Goal: Navigation & Orientation: Find specific page/section

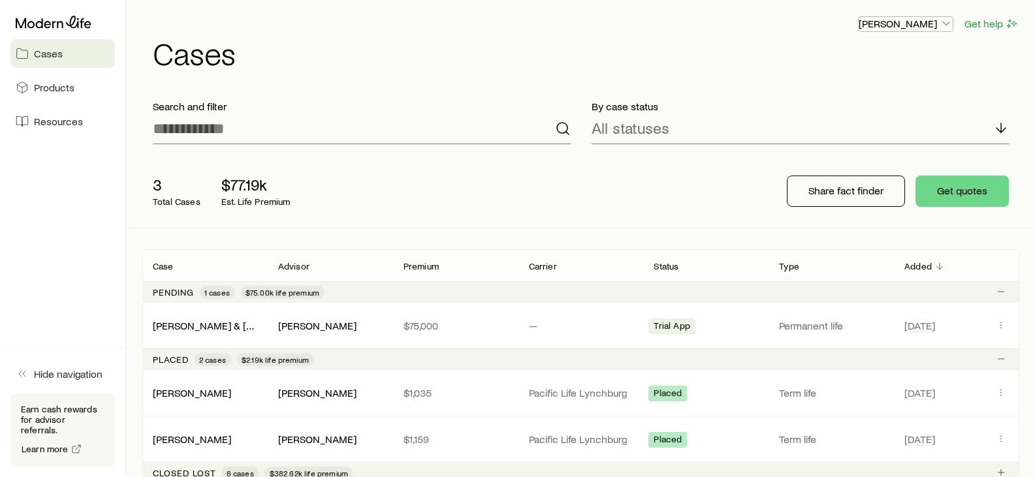
click at [932, 29] on p "[PERSON_NAME]" at bounding box center [906, 23] width 94 height 13
click at [867, 65] on span "Licenses and contracts" at bounding box center [879, 59] width 107 height 13
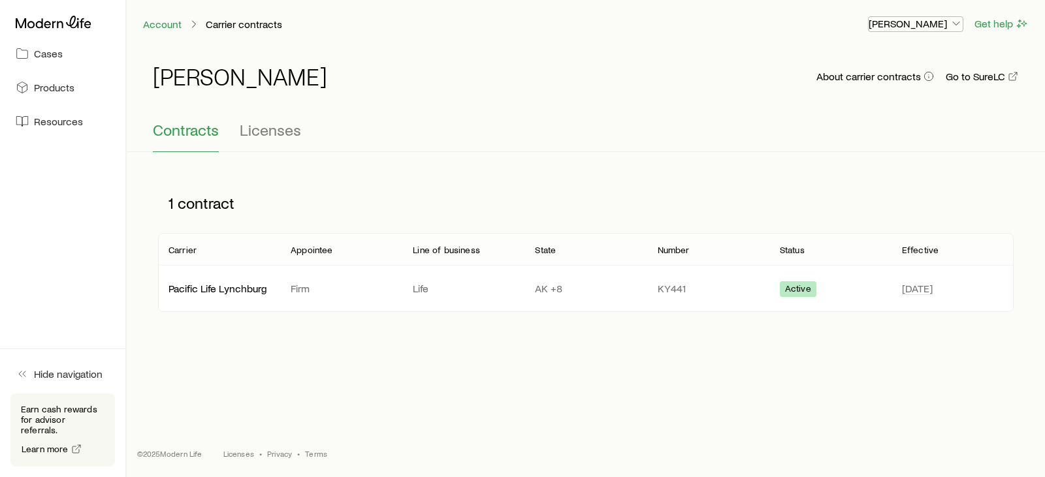
click at [928, 25] on p "[PERSON_NAME]" at bounding box center [916, 23] width 94 height 13
click at [874, 84] on span "Commission schedule" at bounding box center [886, 88] width 101 height 13
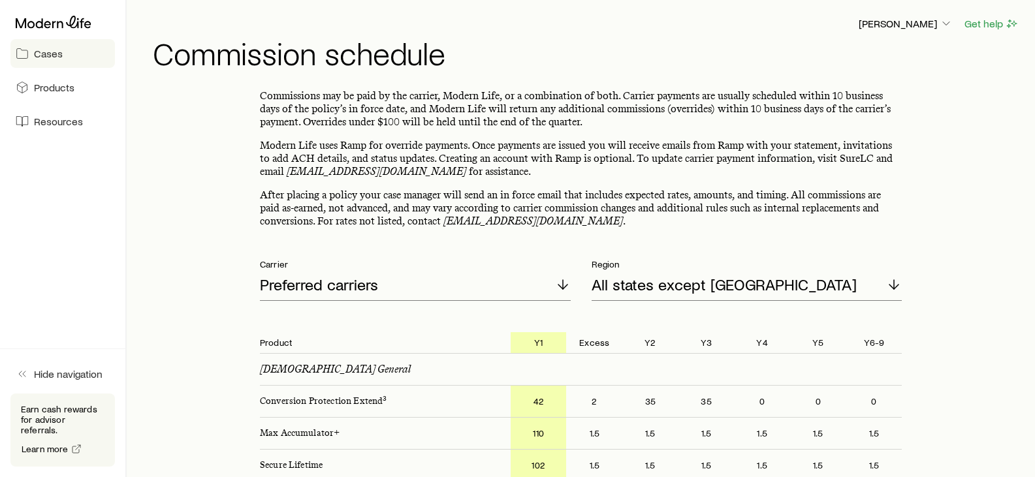
click at [49, 48] on span "Cases" at bounding box center [48, 53] width 29 height 13
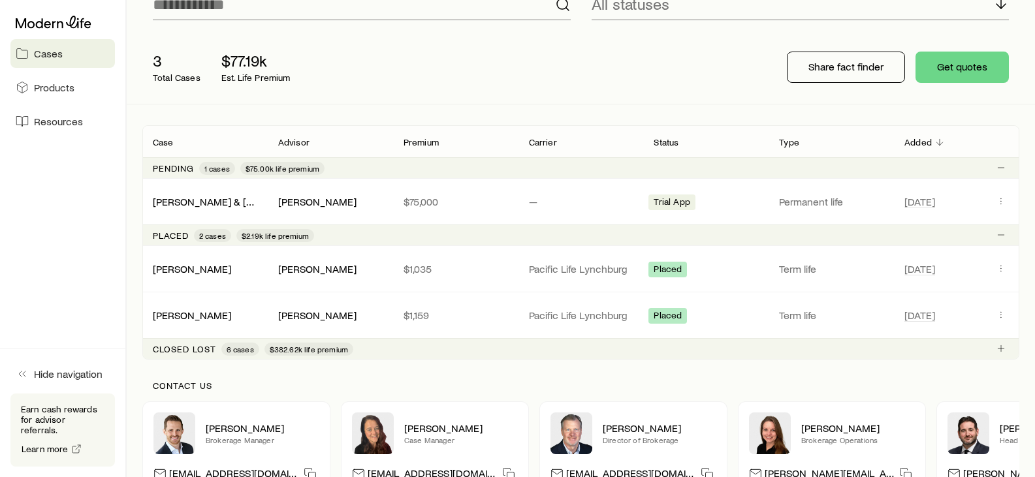
scroll to position [105, 0]
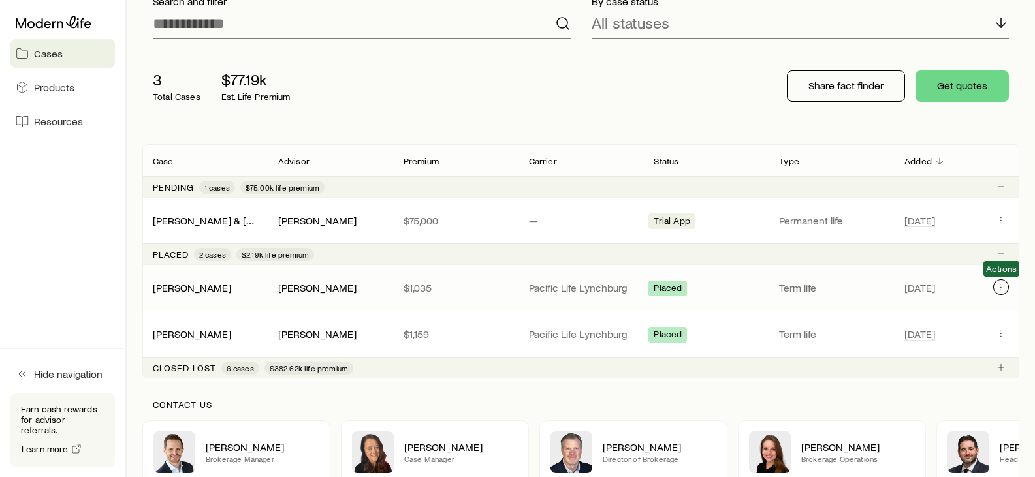
click at [1006, 286] on icon "Client cases" at bounding box center [1001, 287] width 10 height 10
click at [999, 289] on icon "Client cases" at bounding box center [1001, 287] width 10 height 10
click at [1002, 288] on icon "Client cases" at bounding box center [1001, 287] width 10 height 10
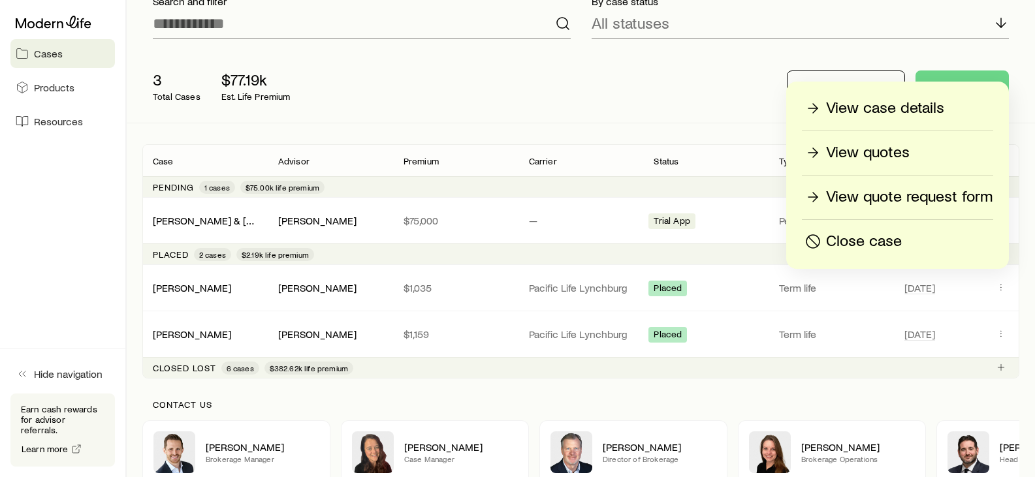
click at [61, 208] on aside "Cases Products Resources Hide navigation Earn cash rewards for advisor referral…" at bounding box center [63, 238] width 127 height 477
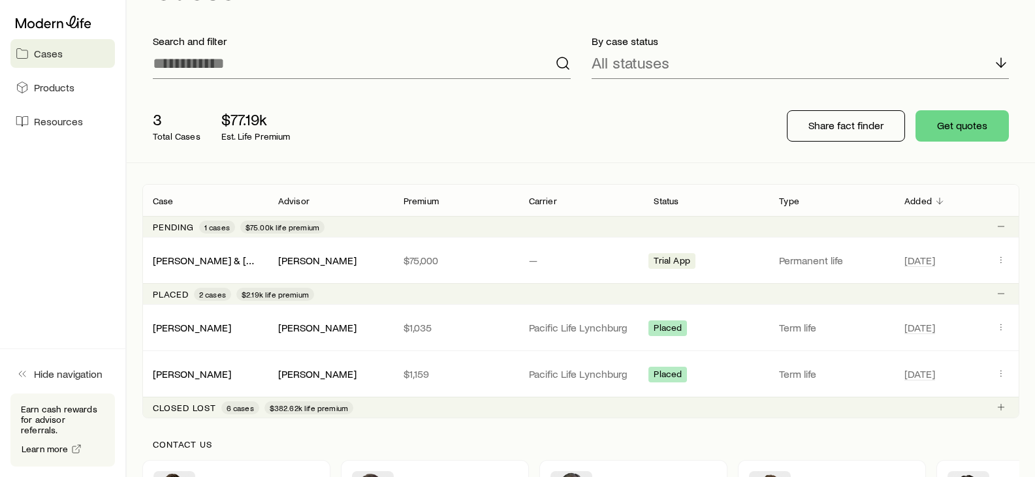
scroll to position [0, 0]
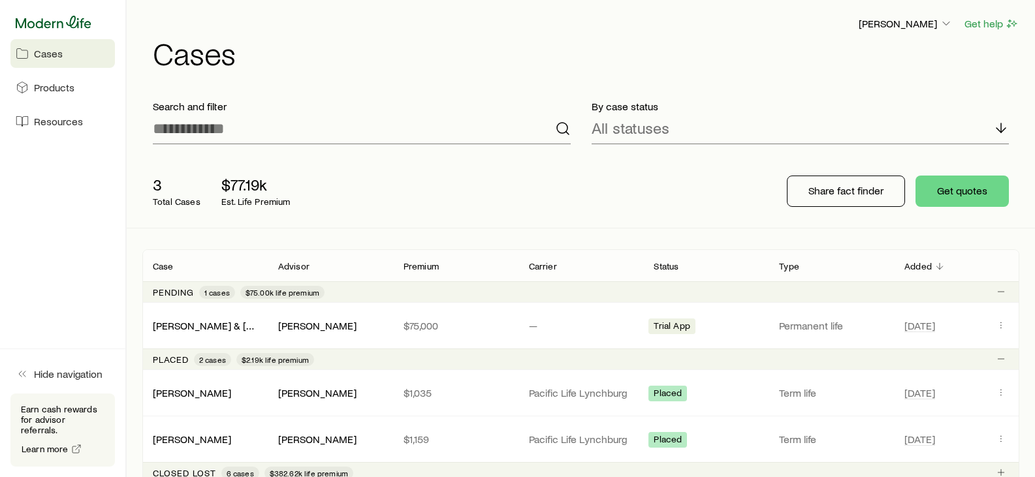
click at [53, 26] on icon at bounding box center [54, 22] width 76 height 12
click at [46, 124] on span "Resources" at bounding box center [58, 121] width 49 height 13
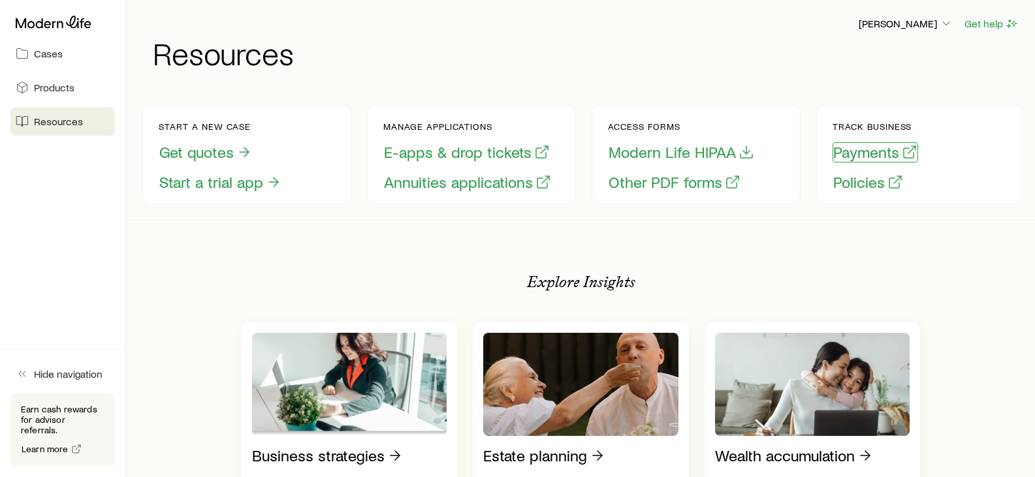
click at [874, 160] on button "Payments" at bounding box center [876, 152] width 86 height 20
click at [941, 24] on icon "button" at bounding box center [946, 23] width 13 height 13
click at [849, 159] on span "Sign out" at bounding box center [844, 157] width 36 height 13
